Goal: Check status: Check status

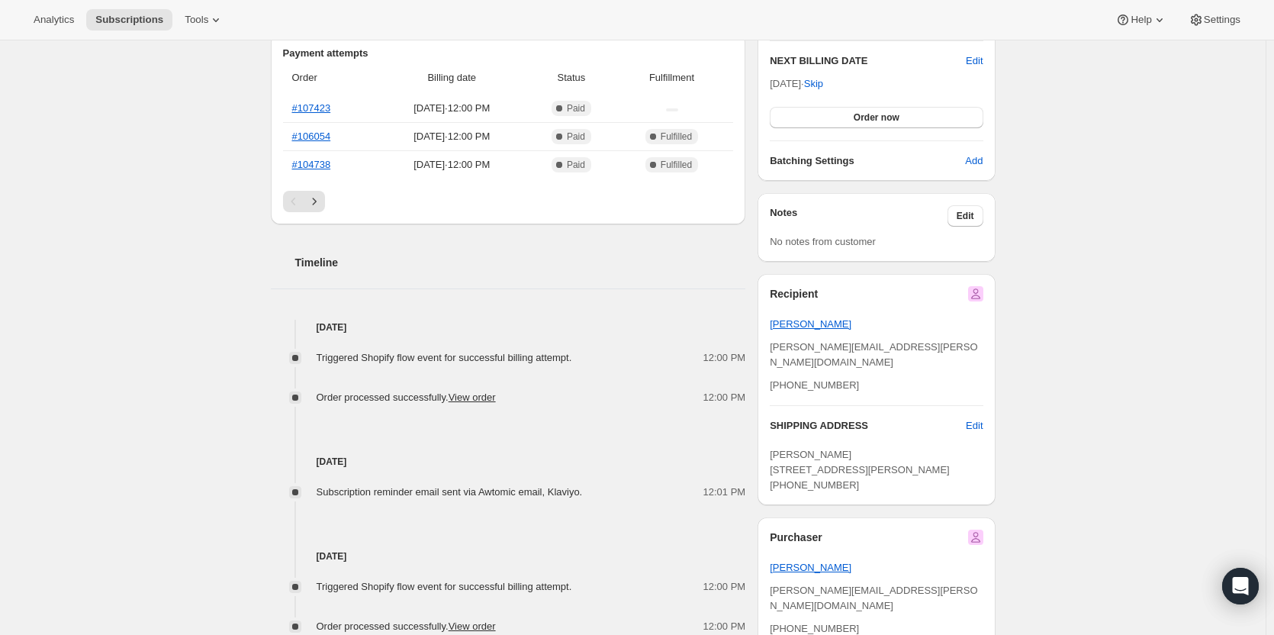
scroll to position [381, 0]
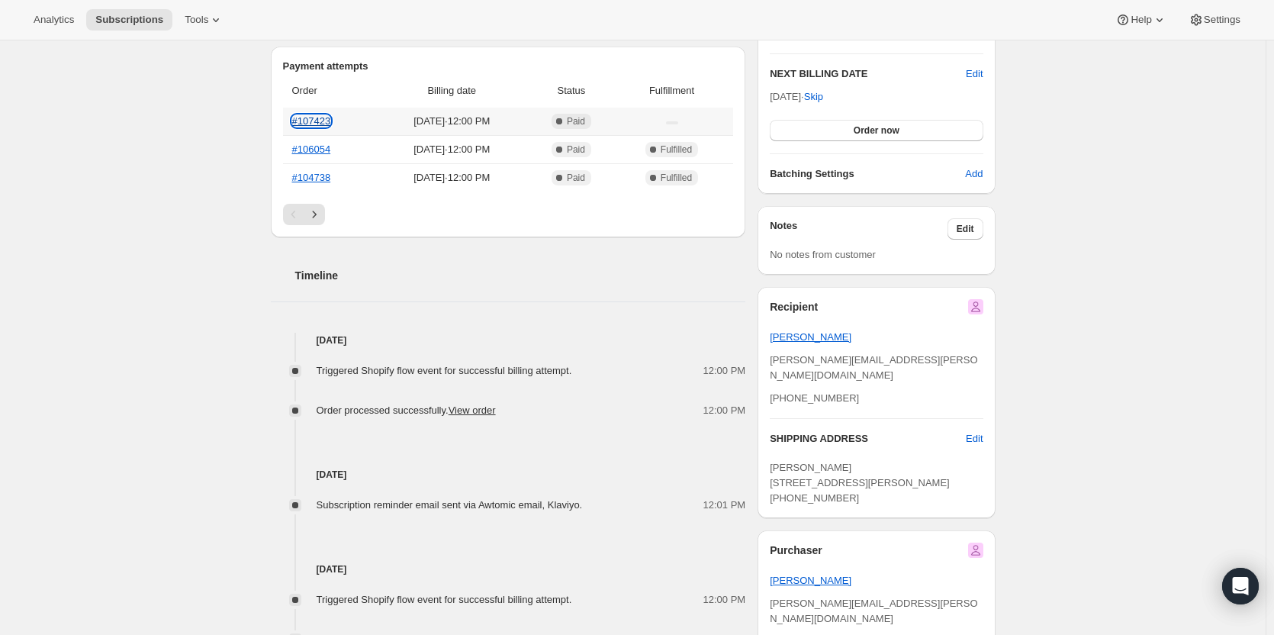
click at [322, 122] on link "#107423" at bounding box center [311, 120] width 39 height 11
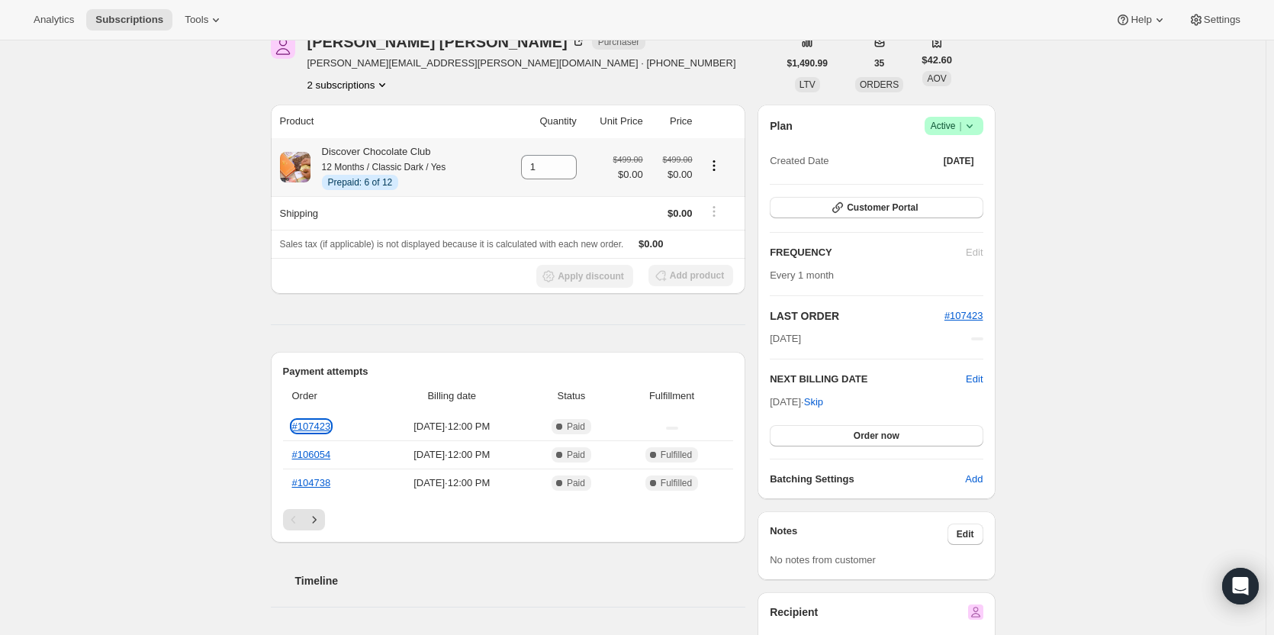
scroll to position [0, 0]
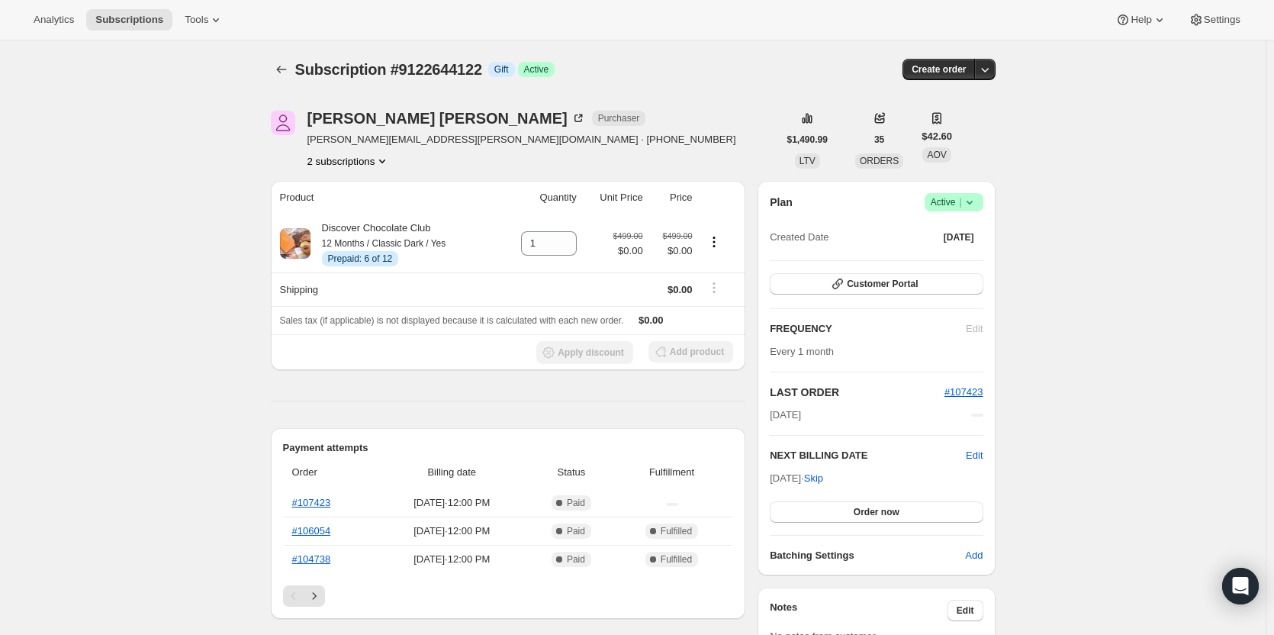
click at [436, 63] on span "Subscription #9122644122" at bounding box center [388, 69] width 187 height 17
copy span "9122644122"
